Goal: Download file/media

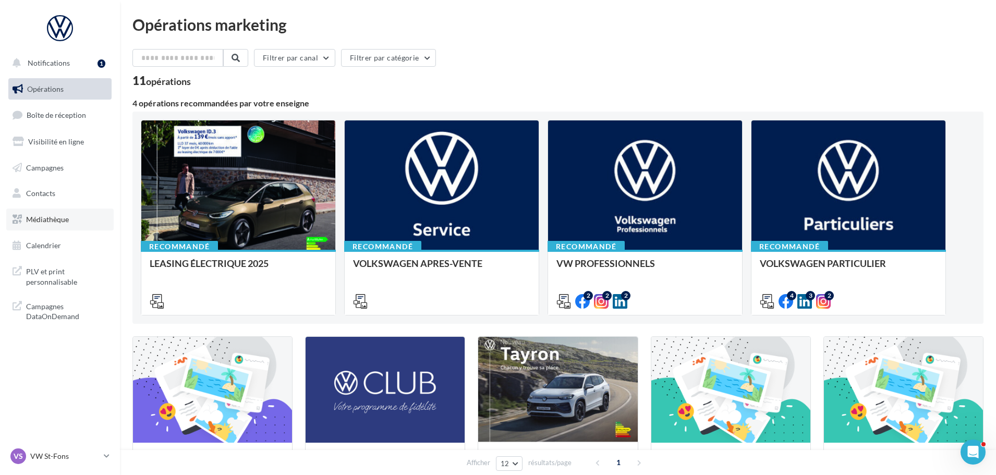
click at [65, 220] on span "Médiathèque" at bounding box center [47, 219] width 43 height 9
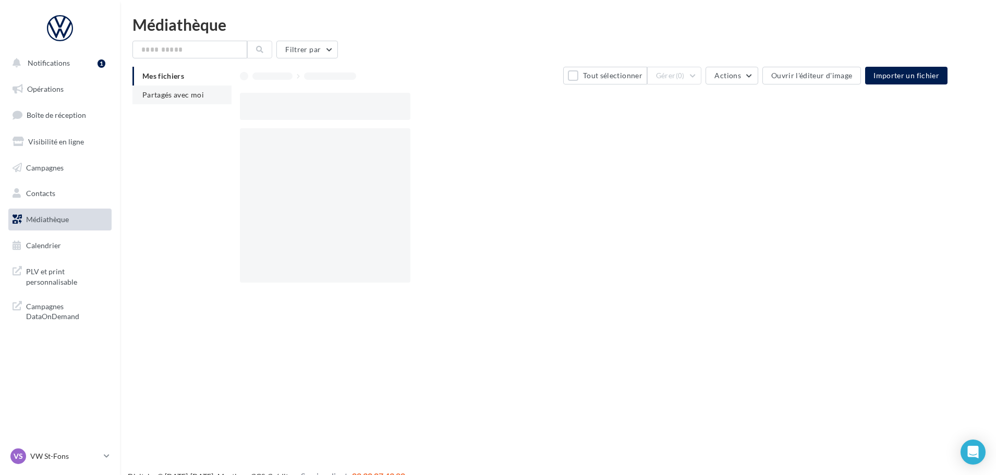
click at [176, 97] on span "Partagés avec moi" at bounding box center [173, 94] width 62 height 9
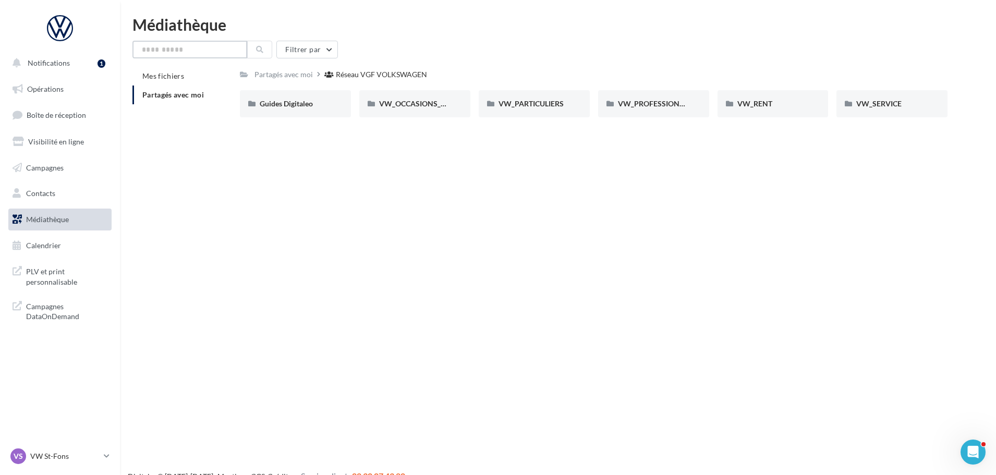
click at [174, 51] on input "text" at bounding box center [189, 50] width 115 height 18
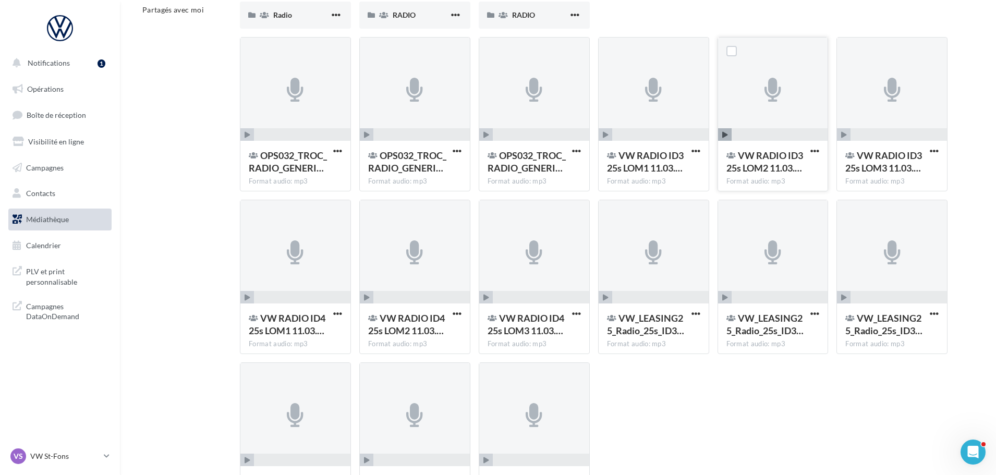
scroll to position [76, 0]
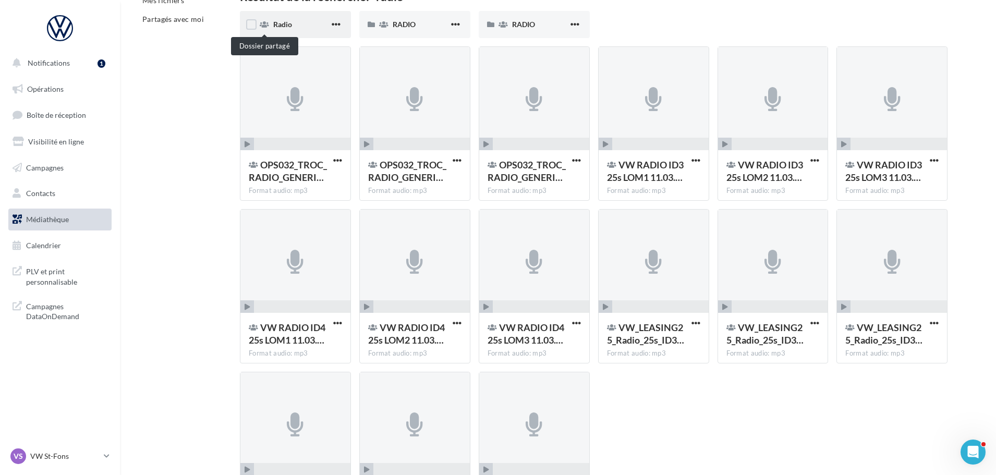
click at [268, 19] on div "Radio" at bounding box center [295, 24] width 111 height 27
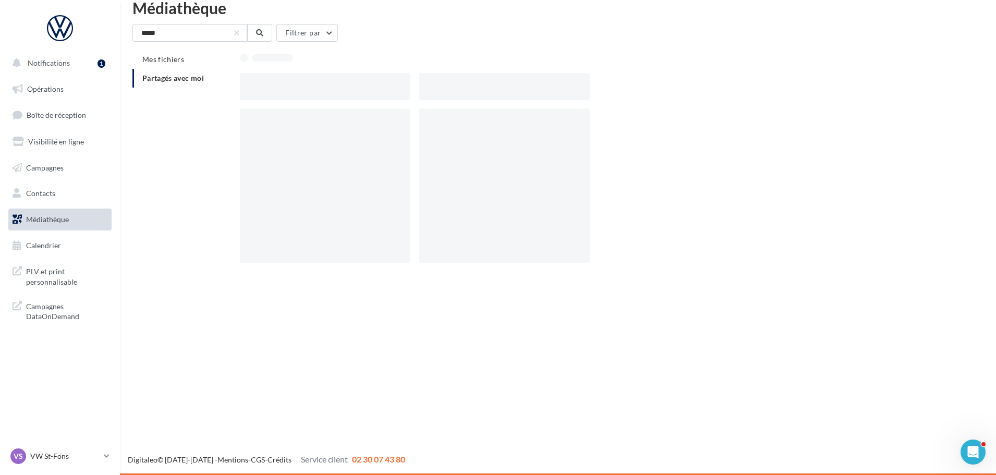
scroll to position [17, 0]
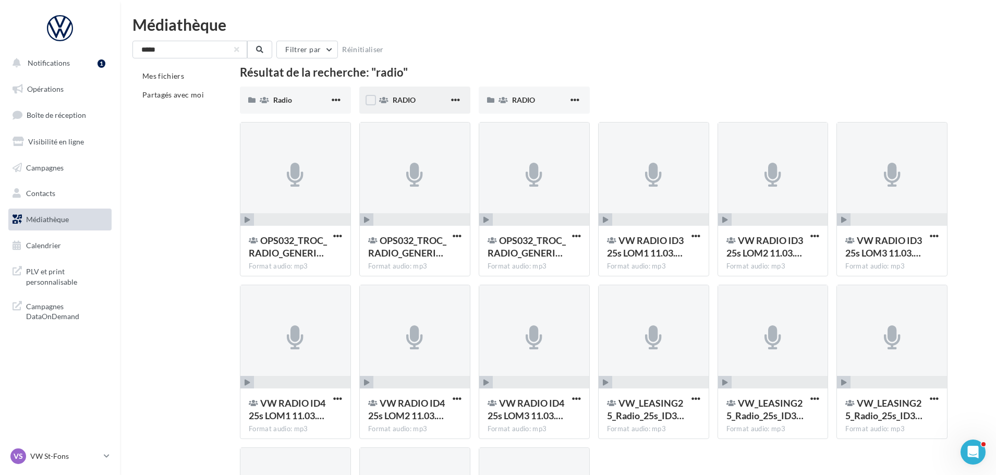
click at [413, 104] on div "RADIO" at bounding box center [421, 100] width 56 height 10
click at [532, 98] on span "RADIO" at bounding box center [523, 99] width 23 height 9
drag, startPoint x: 194, startPoint y: 46, endPoint x: 86, endPoint y: 44, distance: 108.0
click at [86, 44] on div "Notifications 1 Opérations Boîte de réception Visibilité en ligne Campagnes Con…" at bounding box center [498, 336] width 996 height 638
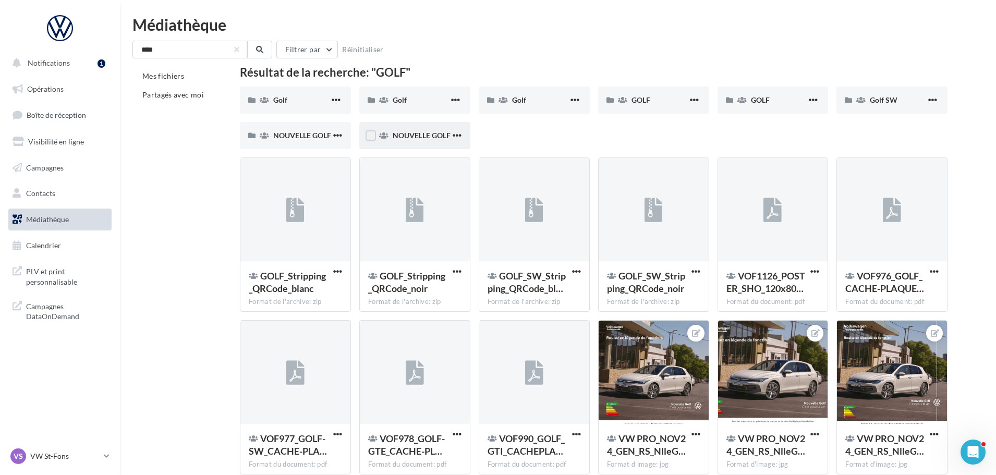
click at [423, 137] on span "NOUVELLE GOLF" at bounding box center [422, 135] width 58 height 9
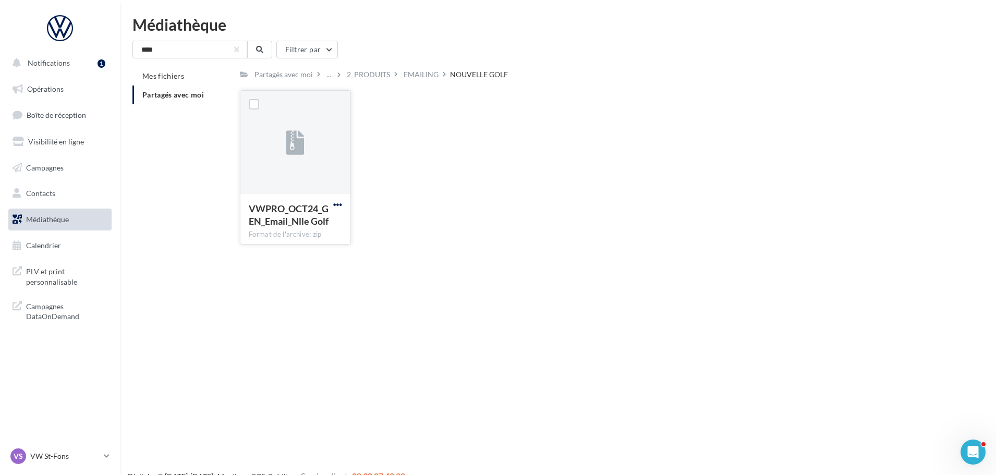
click at [340, 203] on span "button" at bounding box center [337, 204] width 9 height 9
click at [266, 229] on button "Télécharger" at bounding box center [292, 225] width 104 height 27
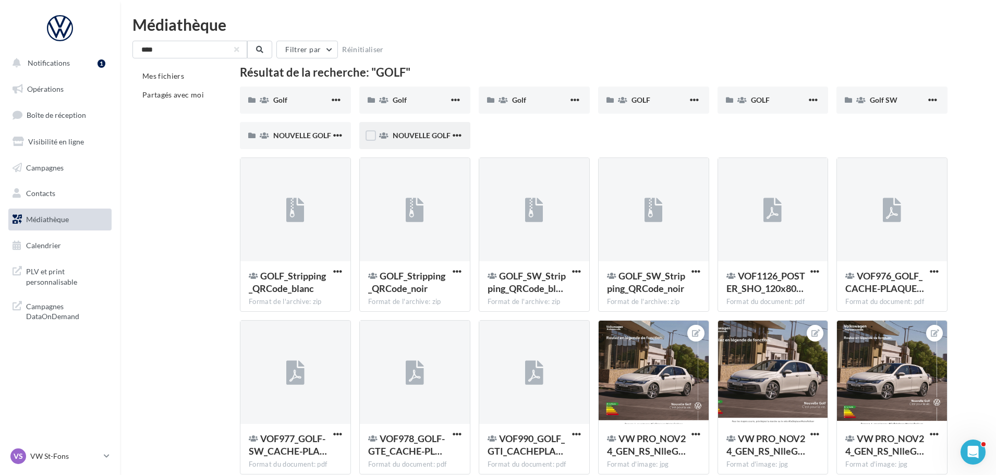
click at [385, 130] on div "NOUVELLE GOLF" at bounding box center [414, 135] width 111 height 27
click at [273, 136] on span "NOUVELLE GOLF" at bounding box center [302, 135] width 58 height 9
click at [758, 100] on span "GOLF" at bounding box center [760, 99] width 19 height 9
click at [653, 90] on div "GOLF" at bounding box center [653, 100] width 111 height 27
click at [636, 95] on span "GOLF" at bounding box center [641, 99] width 19 height 9
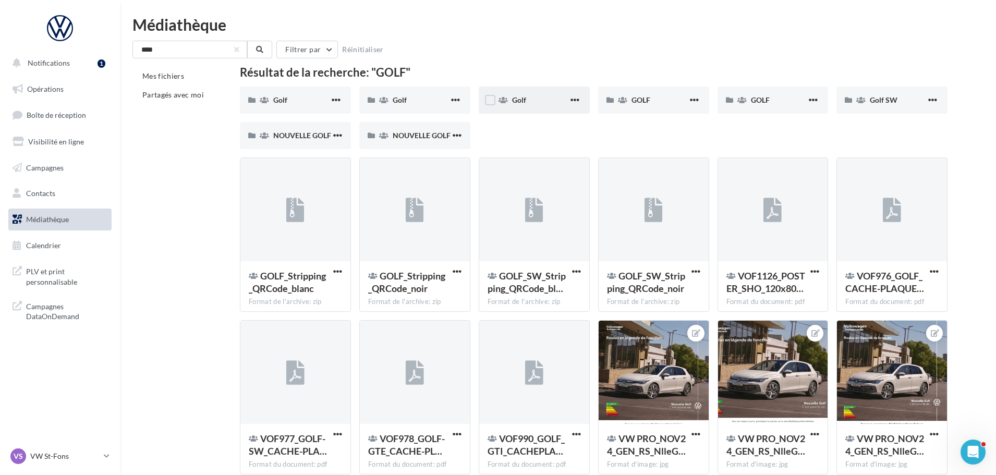
click at [531, 102] on div "Golf" at bounding box center [540, 100] width 56 height 10
click at [415, 93] on div "Golf" at bounding box center [414, 100] width 111 height 27
click at [267, 97] on icon at bounding box center [264, 99] width 9 height 7
click at [166, 98] on span "Partagés avec moi" at bounding box center [173, 94] width 62 height 9
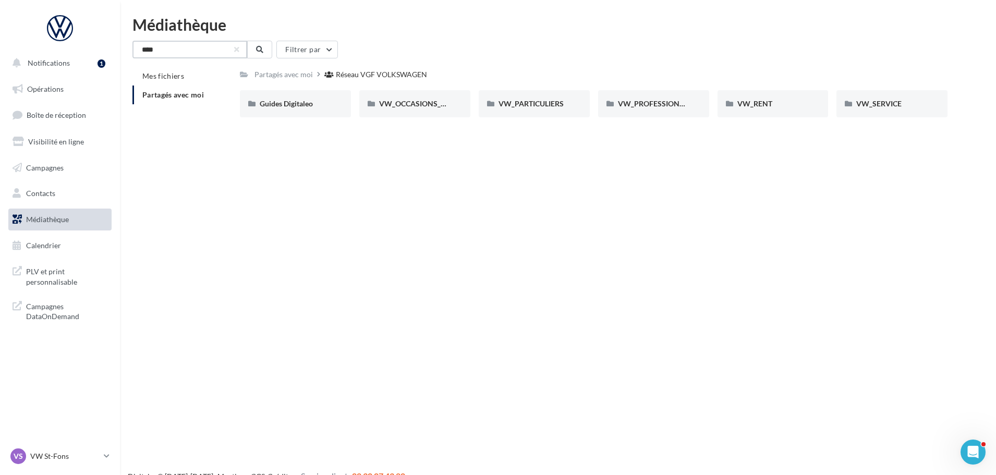
drag, startPoint x: 178, startPoint y: 46, endPoint x: 84, endPoint y: 44, distance: 94.4
click at [84, 44] on div "Notifications 1 Opérations Boîte de réception Visibilité en ligne Campagnes Con…" at bounding box center [498, 254] width 996 height 475
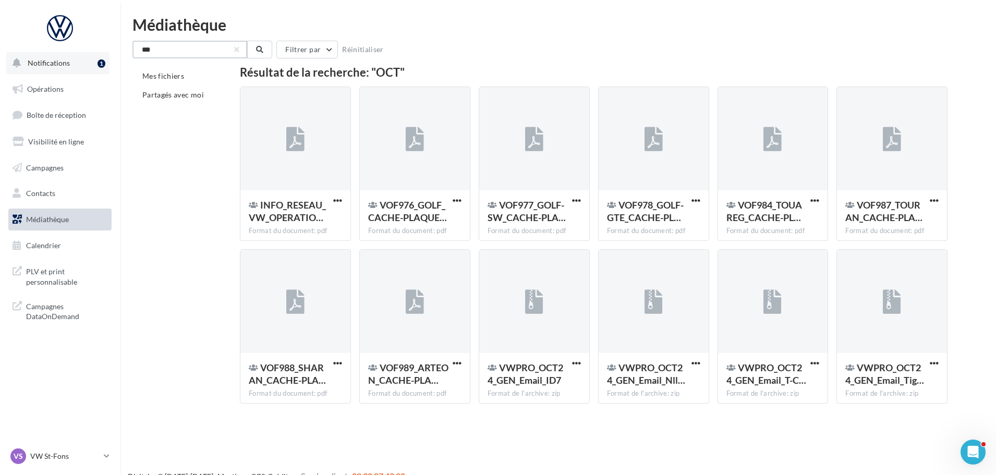
drag, startPoint x: 81, startPoint y: 52, endPoint x: 32, endPoint y: 53, distance: 49.0
click at [32, 53] on div "Notifications 1 Opérations Boîte de réception Visibilité en ligne Campagnes Con…" at bounding box center [498, 254] width 996 height 475
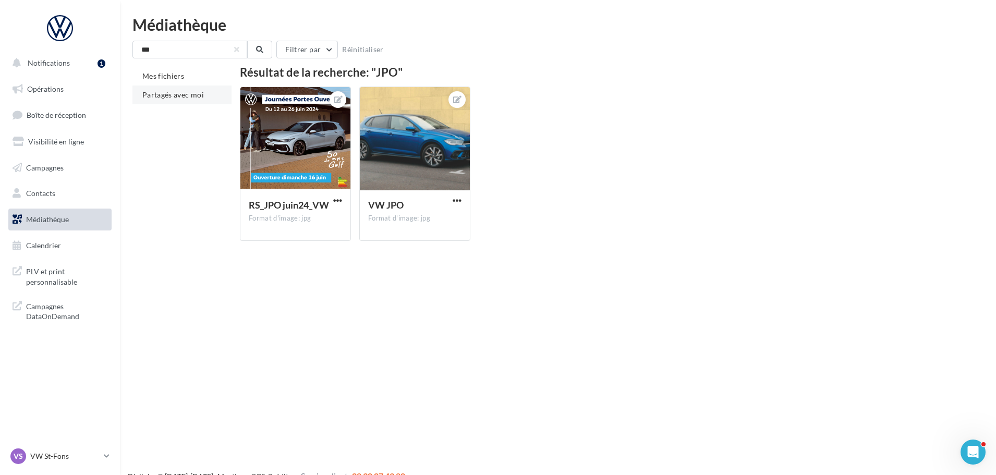
click at [166, 92] on span "Partagés avec moi" at bounding box center [173, 94] width 62 height 9
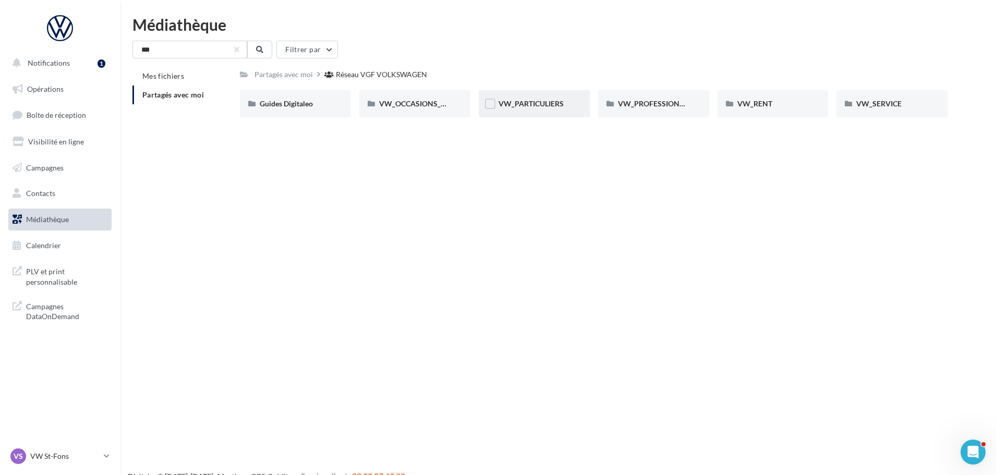
click at [516, 98] on div "VW_PARTICULIERS" at bounding box center [534, 103] width 111 height 27
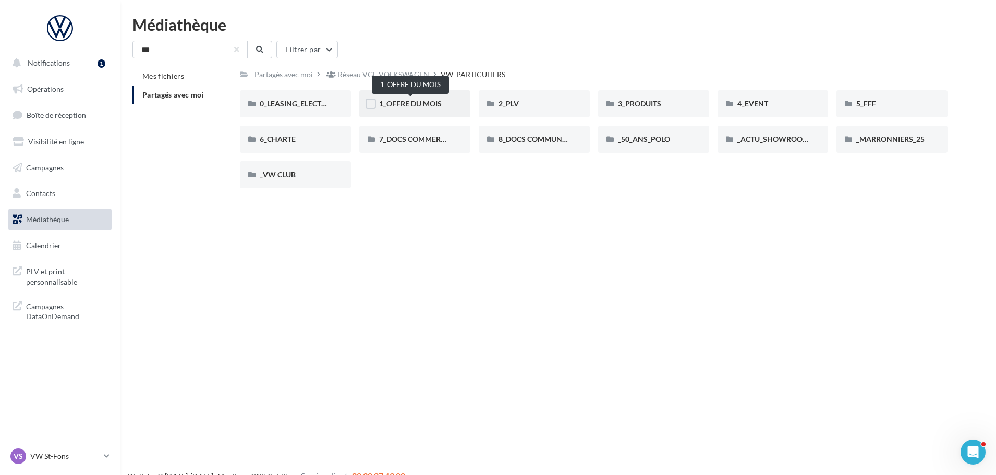
click at [422, 102] on span "1_OFFRE DU MOIS" at bounding box center [410, 103] width 63 height 9
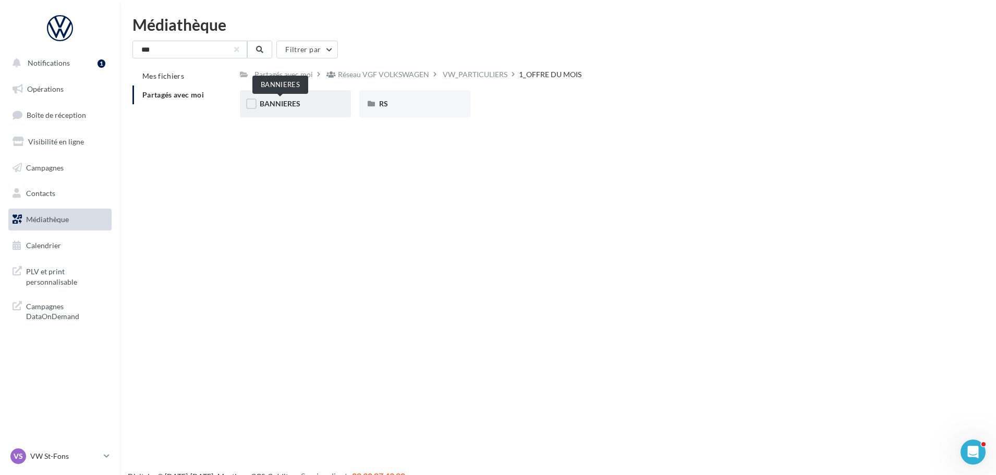
click at [289, 104] on span "BANNIERES" at bounding box center [280, 103] width 41 height 9
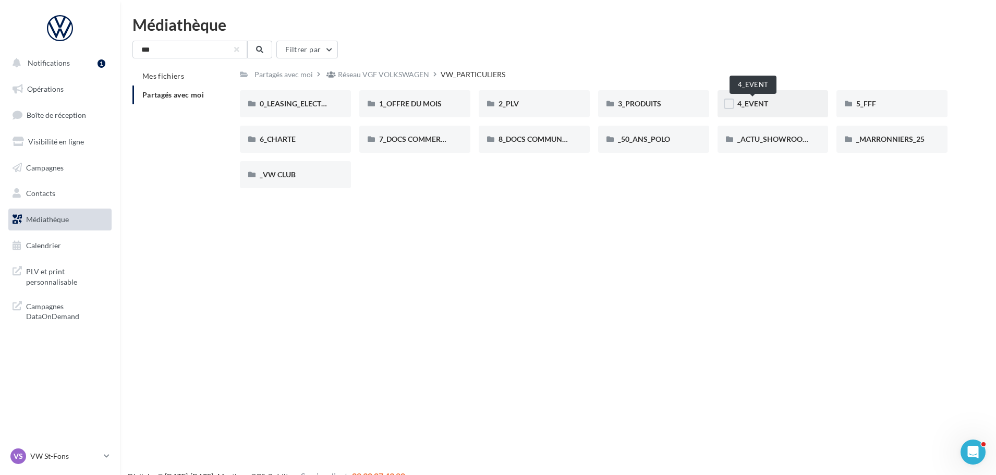
click at [764, 102] on span "4_EVENT" at bounding box center [752, 103] width 31 height 9
click at [541, 135] on span "8_DOCS COMMUNICATION" at bounding box center [545, 139] width 93 height 9
click at [392, 137] on span "7_DOCS COMMERCIAUX" at bounding box center [421, 139] width 84 height 9
click at [419, 105] on span "1_OFFRE DU MOIS" at bounding box center [410, 103] width 63 height 9
click at [641, 99] on span "3_PRODUITS" at bounding box center [639, 103] width 43 height 9
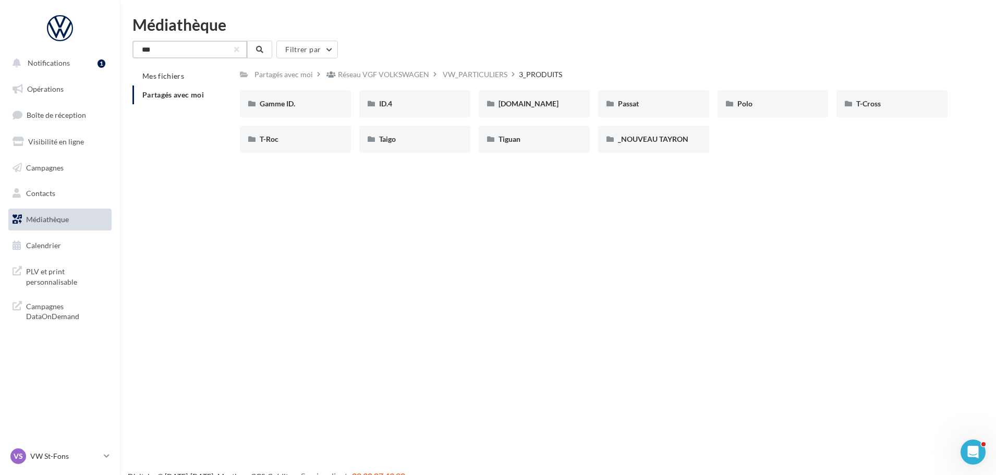
drag, startPoint x: 162, startPoint y: 46, endPoint x: 7, endPoint y: 42, distance: 154.4
click at [1, 44] on div "Notifications 1 Opérations Boîte de réception Visibilité en ligne Campagnes Con…" at bounding box center [498, 254] width 996 height 475
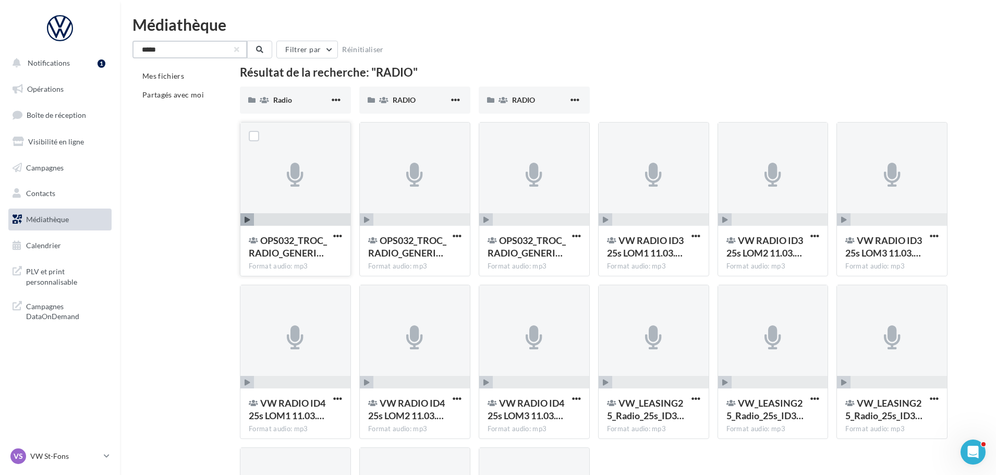
type input "*****"
click at [246, 217] on icon "button" at bounding box center [248, 220] width 6 height 6
click at [607, 220] on icon "button" at bounding box center [606, 220] width 6 height 6
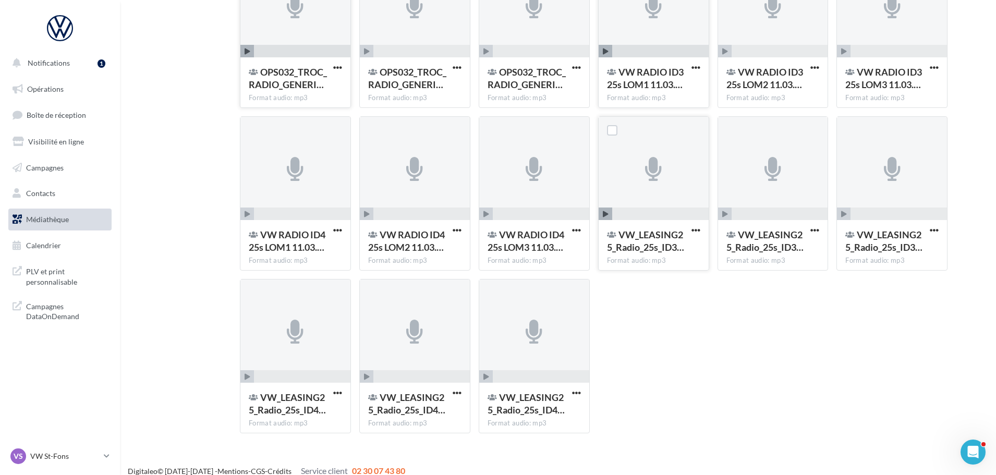
scroll to position [180, 0]
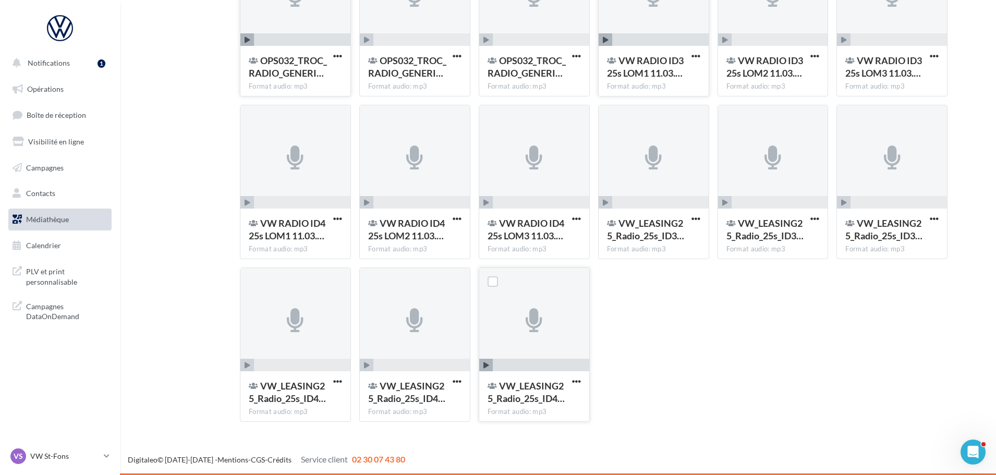
click at [489, 366] on span "button" at bounding box center [486, 366] width 14 height 14
click at [487, 364] on icon "button" at bounding box center [486, 365] width 6 height 6
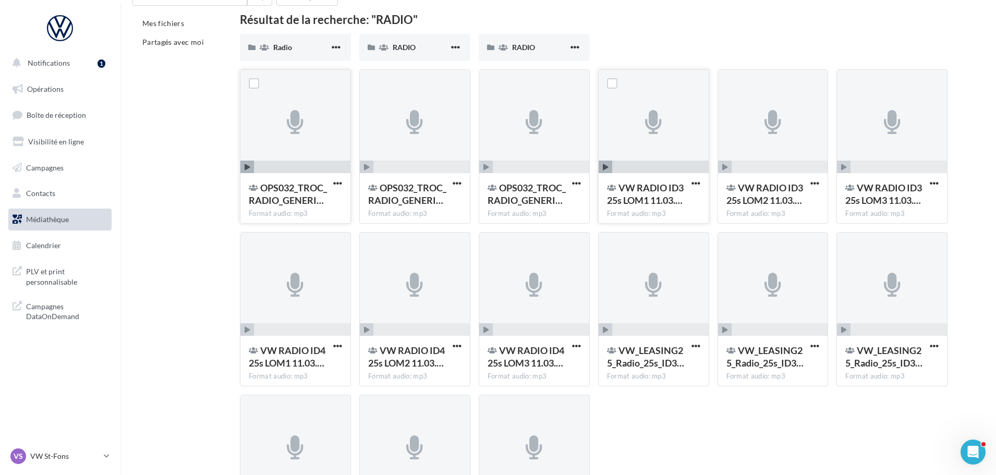
scroll to position [23, 0]
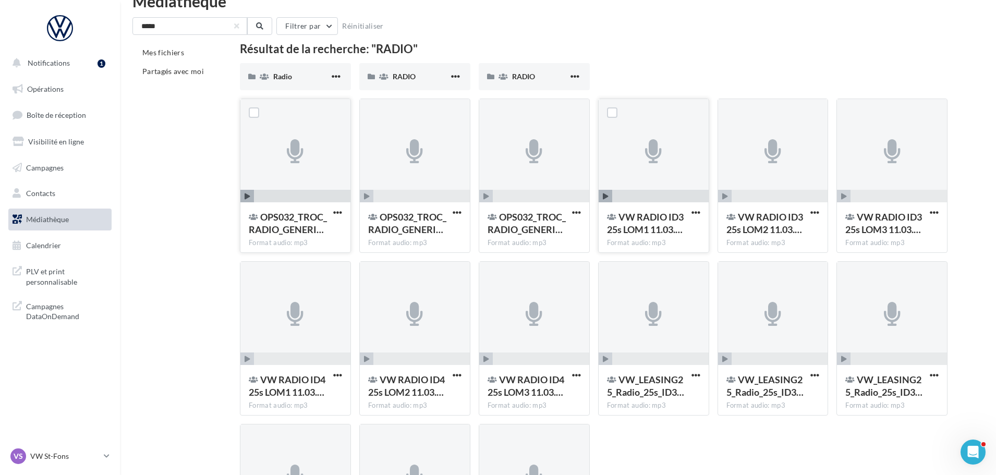
drag, startPoint x: 99, startPoint y: 461, endPoint x: 84, endPoint y: 444, distance: 21.8
click at [99, 461] on p "VW St-Fons" at bounding box center [64, 456] width 69 height 10
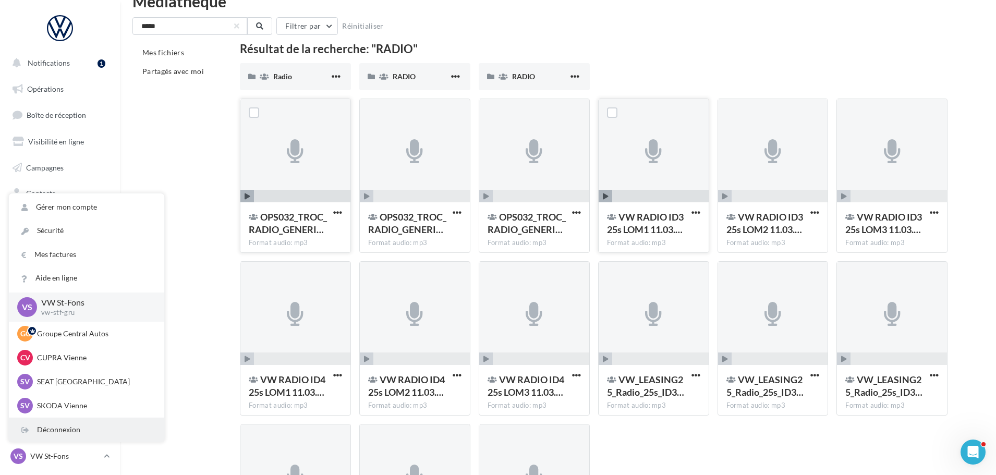
click at [75, 424] on div "Déconnexion" at bounding box center [86, 429] width 155 height 23
